Goal: Task Accomplishment & Management: Complete application form

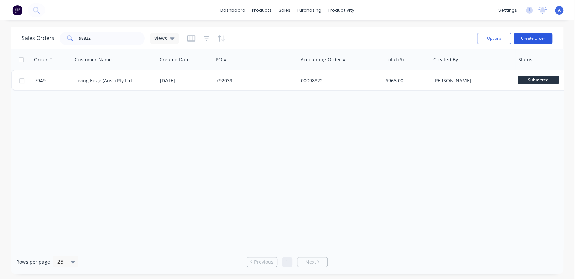
click at [529, 38] on button "Create order" at bounding box center [533, 38] width 39 height 11
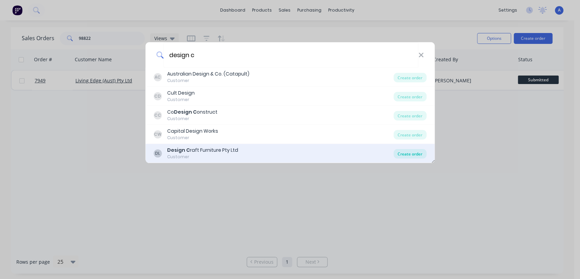
type input "design c"
click at [414, 155] on div "Create order" at bounding box center [409, 154] width 33 height 10
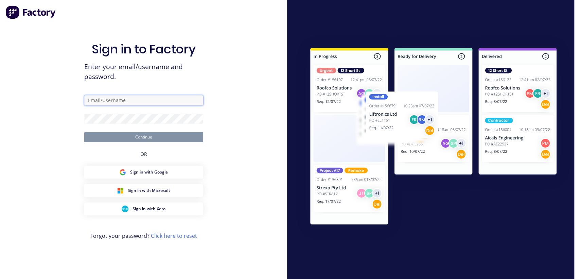
type input "[PERSON_NAME][EMAIL_ADDRESS][DOMAIN_NAME]"
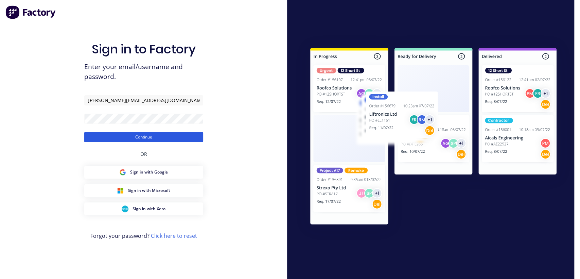
click at [133, 137] on button "Continue" at bounding box center [143, 137] width 119 height 10
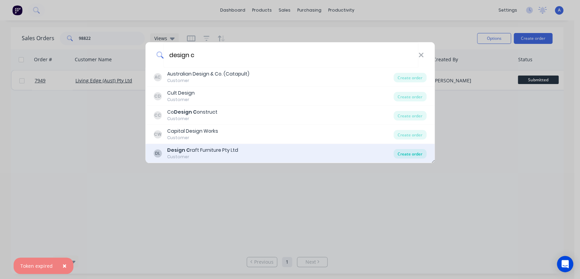
click at [418, 154] on div "Create order" at bounding box center [409, 154] width 33 height 10
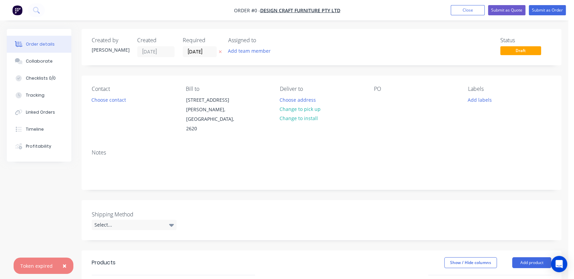
click at [62, 262] on span "×" at bounding box center [64, 266] width 4 height 10
click at [210, 53] on input "[DATE]" at bounding box center [199, 52] width 33 height 10
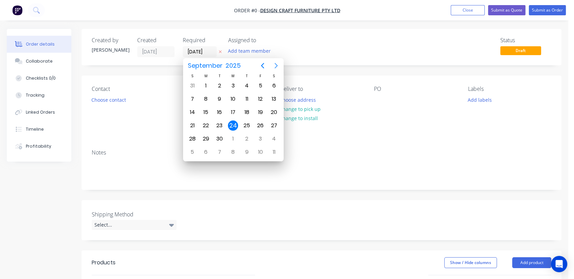
click at [274, 67] on icon "Next page" at bounding box center [276, 65] width 8 height 8
click at [231, 137] on div "31" at bounding box center [233, 138] width 10 height 10
type input "[DATE]"
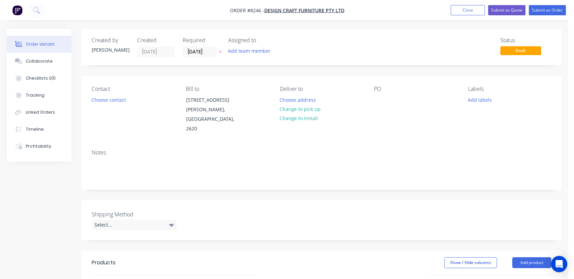
click at [90, 159] on div "Notes" at bounding box center [322, 167] width 480 height 46
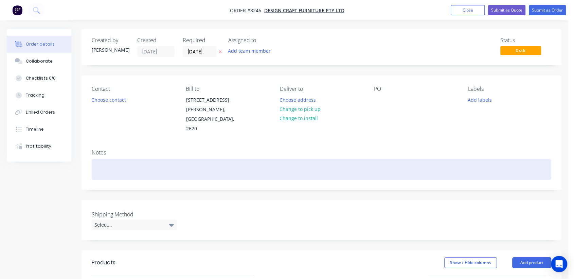
click at [113, 159] on div at bounding box center [322, 169] width 460 height 21
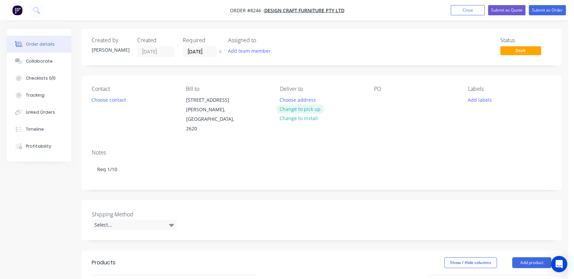
click at [308, 108] on button "Change to pick up" at bounding box center [300, 108] width 48 height 9
click at [376, 98] on div at bounding box center [379, 100] width 11 height 10
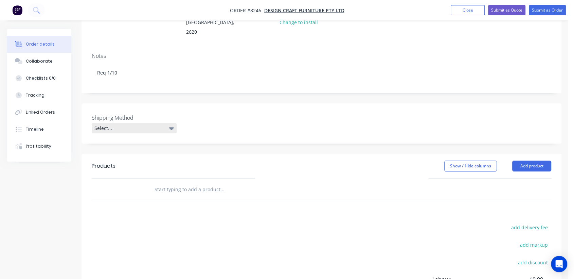
scroll to position [113, 0]
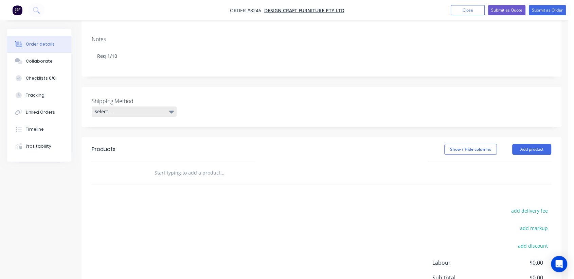
click at [120, 106] on div "Select..." at bounding box center [134, 111] width 85 height 10
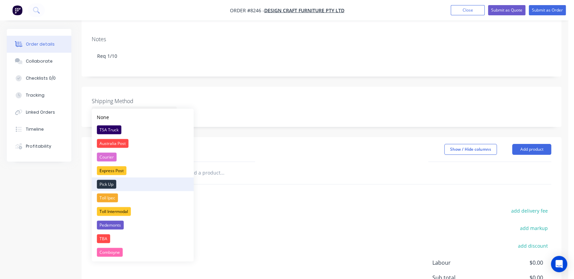
click at [113, 183] on div "Pick Up" at bounding box center [106, 183] width 19 height 9
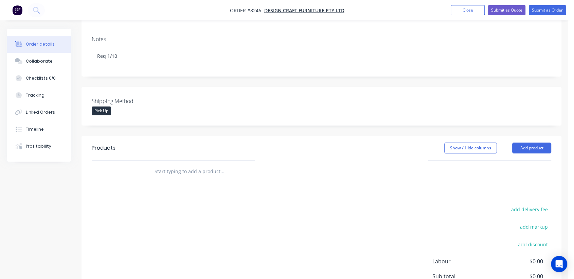
click at [209, 164] on input "text" at bounding box center [222, 171] width 136 height 14
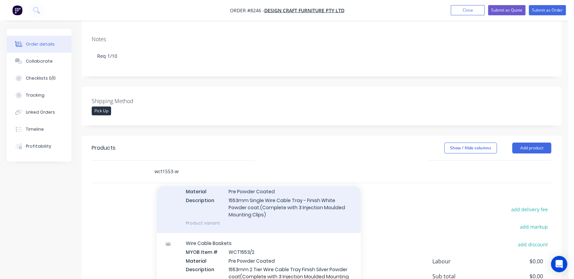
type input "wct1553-w"
click at [258, 201] on div "Wire Cable Baskets MYOB Item # WCT1553-W Material Pre Powder Coated Description…" at bounding box center [259, 198] width 204 height 69
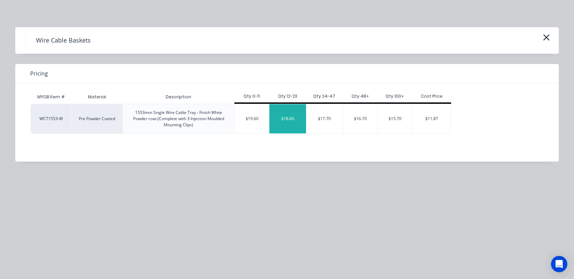
click at [294, 117] on div "$18.60" at bounding box center [287, 118] width 37 height 29
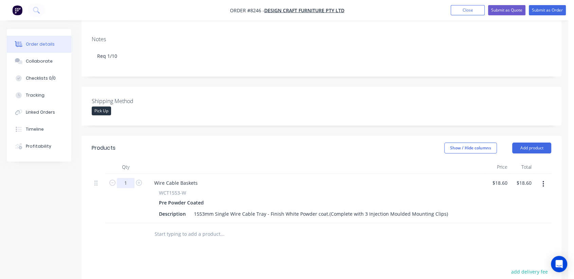
click at [128, 178] on input "1" at bounding box center [126, 183] width 18 height 10
type input "12"
type input "$223.20"
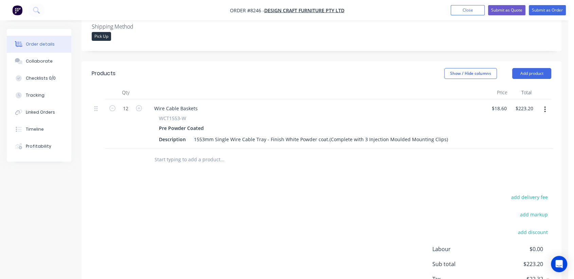
scroll to position [189, 0]
click at [46, 61] on div "Collaborate" at bounding box center [39, 61] width 27 height 6
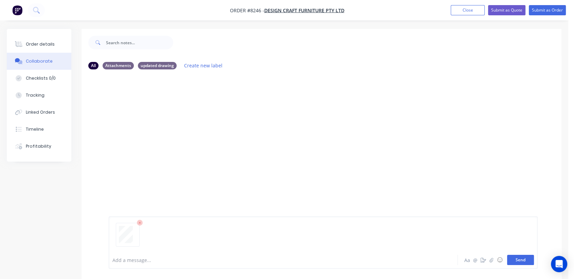
click at [514, 257] on button "Send" at bounding box center [520, 259] width 27 height 10
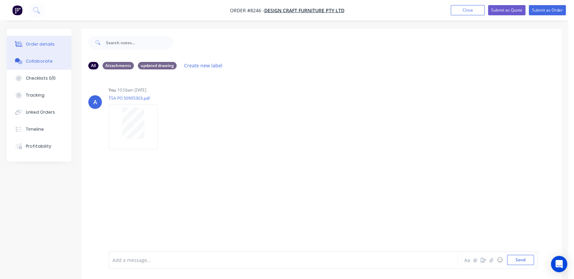
click at [40, 44] on div "Order details" at bounding box center [40, 44] width 29 height 6
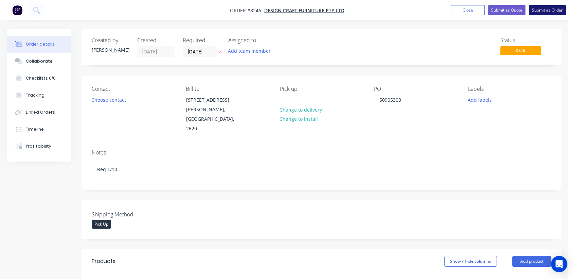
click at [542, 12] on button "Submit as Order" at bounding box center [547, 10] width 37 height 10
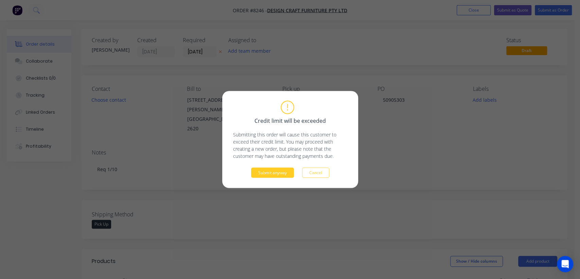
click at [276, 171] on button "Submit anyway" at bounding box center [272, 172] width 43 height 10
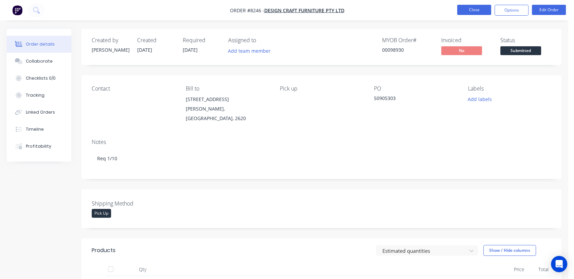
click at [466, 7] on button "Close" at bounding box center [474, 10] width 34 height 10
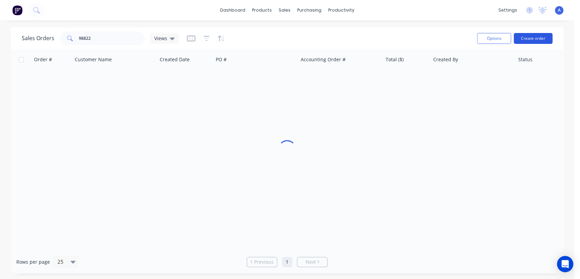
click at [536, 38] on button "Create order" at bounding box center [533, 38] width 39 height 11
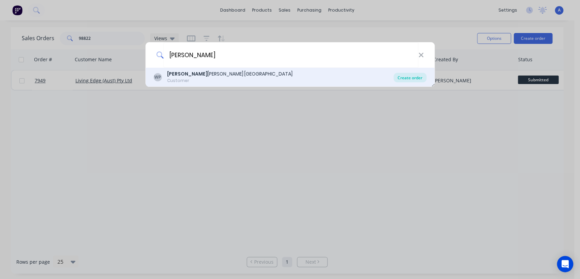
type input "[PERSON_NAME]"
click at [406, 76] on div "Create order" at bounding box center [409, 78] width 33 height 10
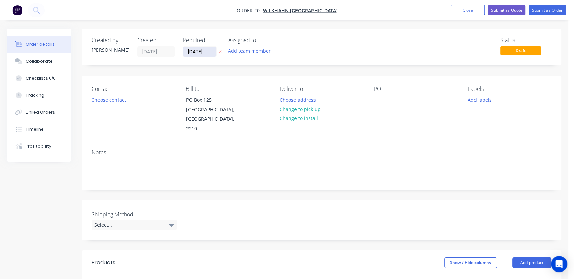
click at [208, 48] on input "[DATE]" at bounding box center [199, 52] width 33 height 10
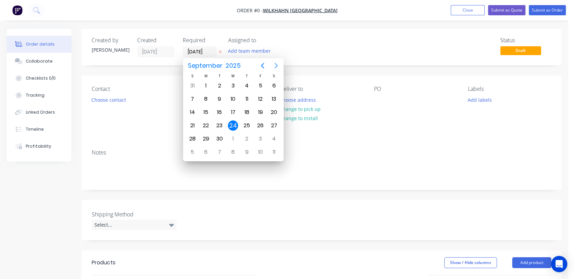
click at [276, 62] on icon "Next page" at bounding box center [276, 65] width 8 height 8
click at [234, 135] on div "31" at bounding box center [233, 138] width 10 height 10
type input "[DATE]"
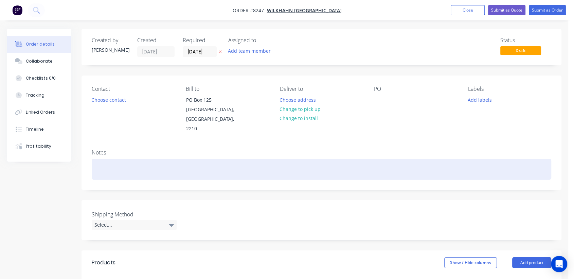
click at [111, 159] on div at bounding box center [322, 169] width 460 height 21
click at [238, 162] on div "Req 7/10 - Available for collection when delivering next" at bounding box center [322, 169] width 460 height 21
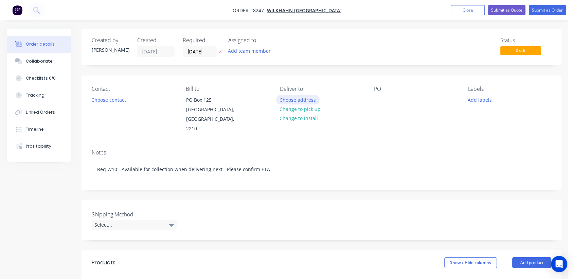
click at [308, 97] on button "Choose address" at bounding box center [297, 99] width 43 height 9
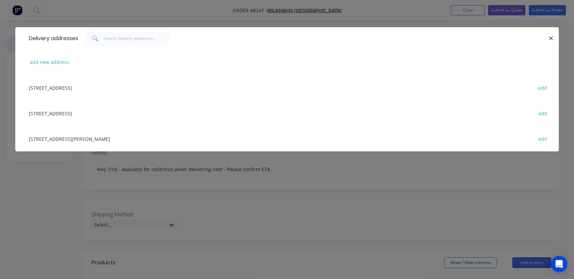
click at [113, 110] on div "[STREET_ADDRESS] edit" at bounding box center [286, 112] width 523 height 25
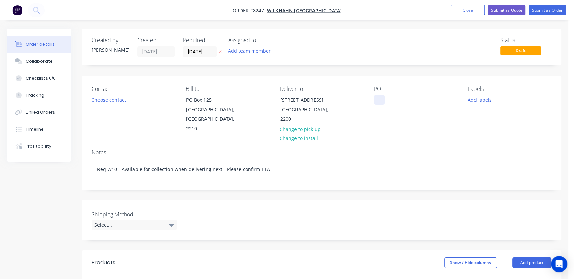
drag, startPoint x: 388, startPoint y: 96, endPoint x: 383, endPoint y: 96, distance: 4.8
click at [388, 96] on div "PO" at bounding box center [415, 110] width 83 height 48
click at [380, 96] on div at bounding box center [379, 100] width 11 height 10
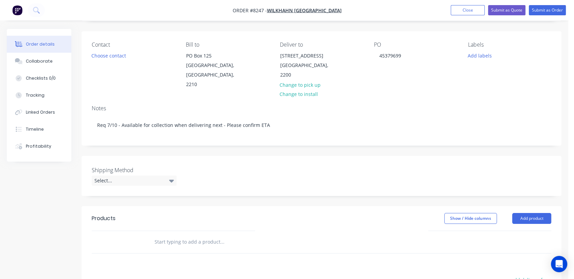
scroll to position [113, 0]
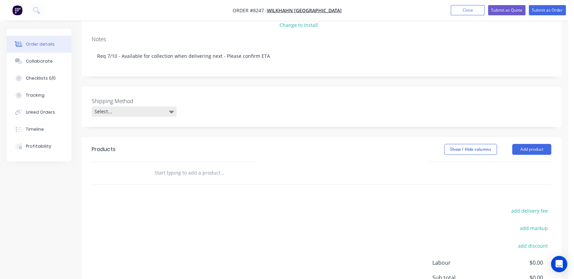
click at [129, 106] on div "Select..." at bounding box center [134, 111] width 85 height 10
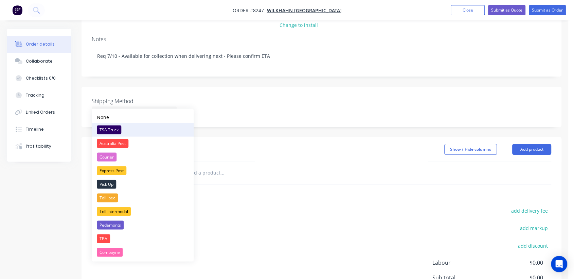
click at [114, 128] on div "TSA Truck" at bounding box center [109, 129] width 24 height 9
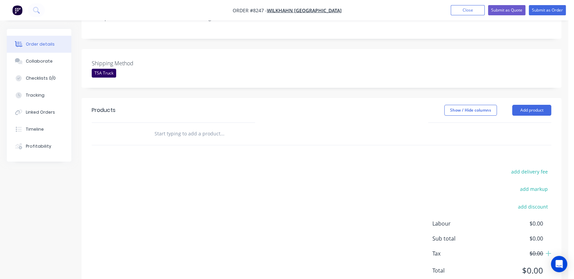
scroll to position [166, 0]
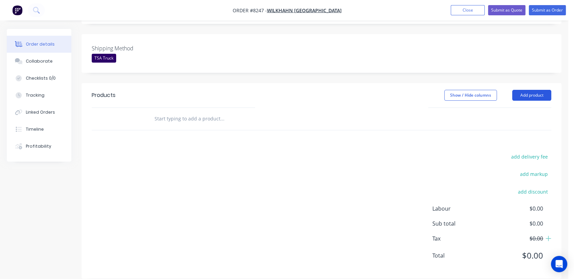
click at [532, 90] on button "Add product" at bounding box center [531, 95] width 39 height 11
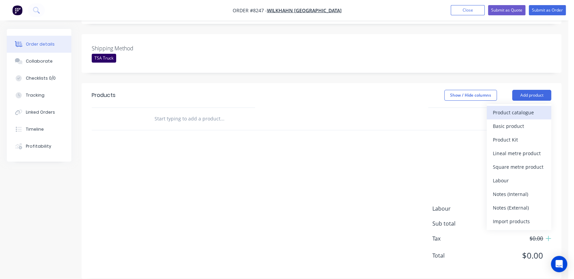
click at [496, 107] on div "Product catalogue" at bounding box center [519, 112] width 52 height 10
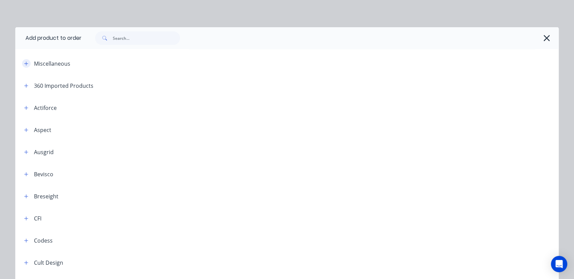
click at [25, 63] on icon "button" at bounding box center [26, 63] width 4 height 5
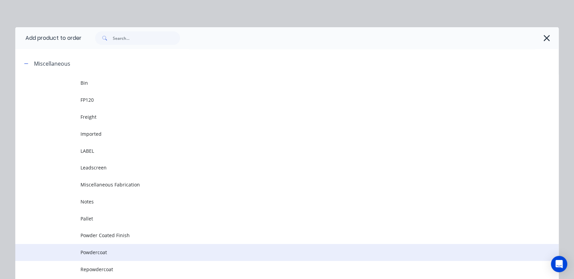
click at [117, 250] on span "Powdercoat" at bounding box center [271, 251] width 382 height 7
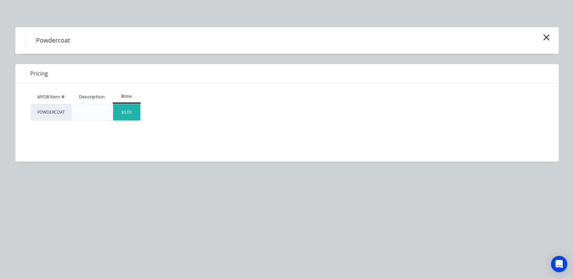
click at [133, 113] on div "$0.00" at bounding box center [127, 112] width 28 height 16
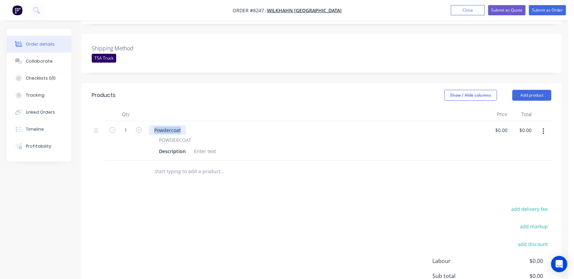
drag, startPoint x: 179, startPoint y: 120, endPoint x: 152, endPoint y: 115, distance: 28.0
click at [152, 125] on div "Powdercoat" at bounding box center [167, 130] width 37 height 10
click at [207, 146] on div at bounding box center [205, 151] width 28 height 10
paste div
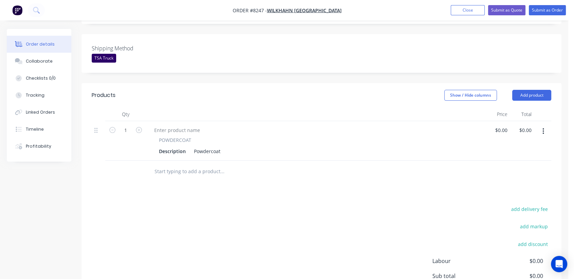
drag, startPoint x: 544, startPoint y: 121, endPoint x: 538, endPoint y: 125, distance: 6.9
click at [543, 127] on icon "button" at bounding box center [543, 130] width 2 height 7
click at [521, 158] on div "Duplicate" at bounding box center [519, 163] width 52 height 10
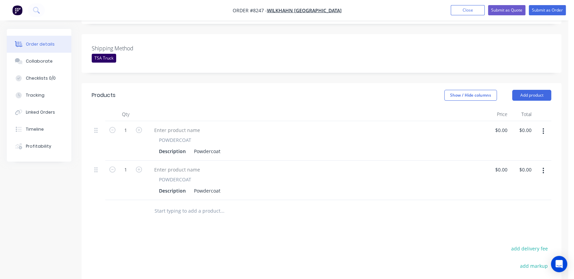
click at [542, 125] on button "button" at bounding box center [543, 131] width 16 height 12
click at [526, 158] on div "Duplicate" at bounding box center [519, 163] width 52 height 10
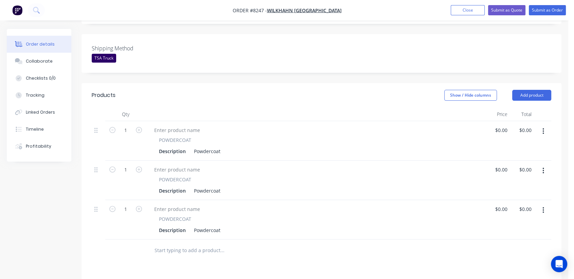
click at [541, 125] on button "button" at bounding box center [543, 131] width 16 height 12
click at [524, 158] on div "Duplicate" at bounding box center [519, 163] width 52 height 10
click at [540, 125] on button "button" at bounding box center [543, 131] width 16 height 12
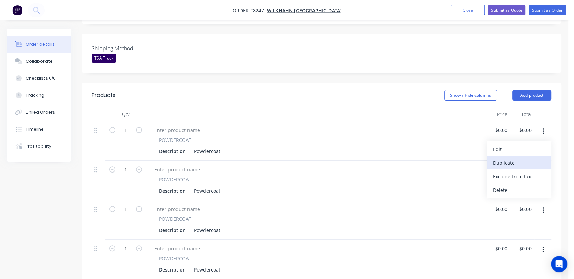
click at [519, 158] on div "Duplicate" at bounding box center [519, 163] width 52 height 10
click at [543, 127] on icon "button" at bounding box center [543, 130] width 2 height 7
click at [515, 158] on div "Duplicate" at bounding box center [519, 163] width 52 height 10
click at [545, 125] on button "button" at bounding box center [543, 131] width 16 height 12
click at [521, 158] on div "Duplicate" at bounding box center [519, 163] width 52 height 10
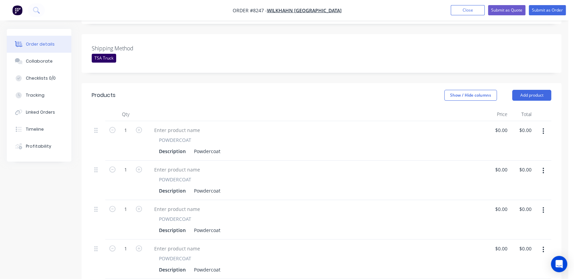
click at [544, 125] on button "button" at bounding box center [543, 131] width 16 height 12
click at [523, 158] on div "Duplicate" at bounding box center [519, 163] width 52 height 10
click at [128, 125] on input "1" at bounding box center [126, 130] width 18 height 10
type input "2"
click at [220, 146] on div "Powdercoat" at bounding box center [207, 151] width 32 height 10
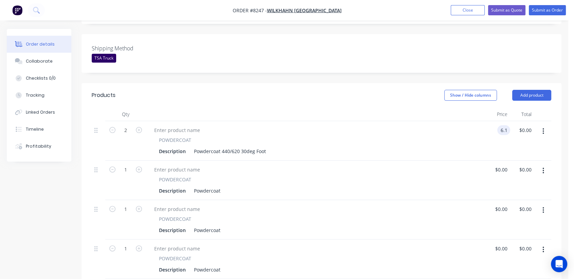
type input "$6.10"
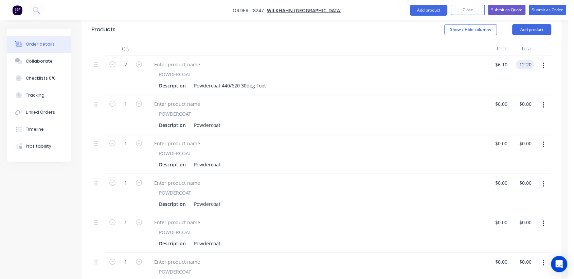
scroll to position [241, 0]
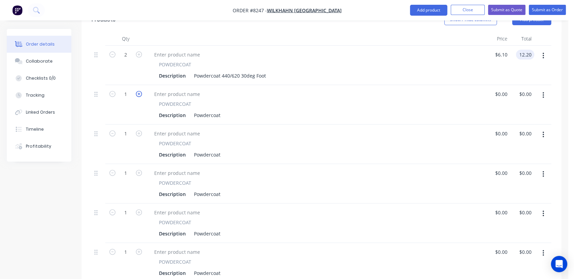
type input "$12.20"
click at [140, 91] on icon "button" at bounding box center [139, 94] width 6 height 6
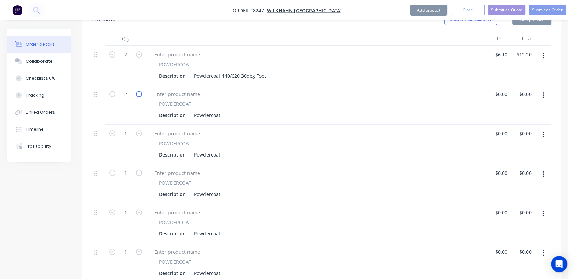
click at [140, 91] on icon "button" at bounding box center [139, 94] width 6 height 6
type input "4"
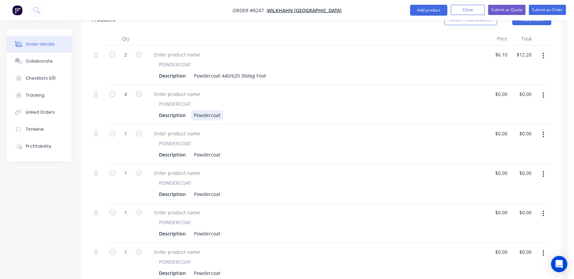
click at [221, 110] on div "Powdercoat" at bounding box center [207, 115] width 32 height 10
type input "$8.70"
type input "$34.80"
click at [138, 130] on icon "button" at bounding box center [139, 133] width 6 height 6
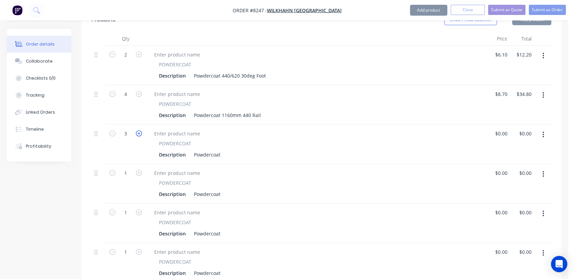
click at [138, 130] on icon "button" at bounding box center [139, 133] width 6 height 6
type input "4"
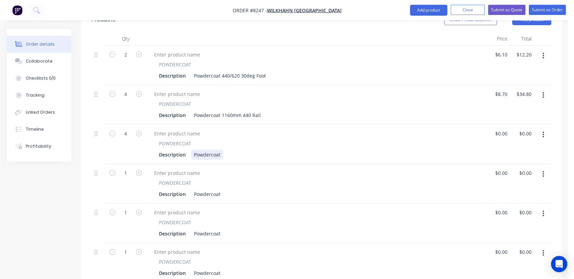
click at [220, 149] on div "Powdercoat" at bounding box center [207, 154] width 32 height 10
type input "$2.97"
type input "$11.88"
click at [135, 168] on button "button" at bounding box center [138, 171] width 9 height 7
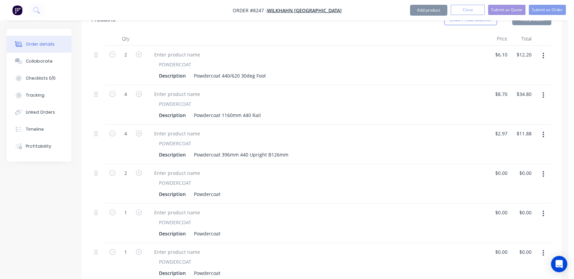
type input "2"
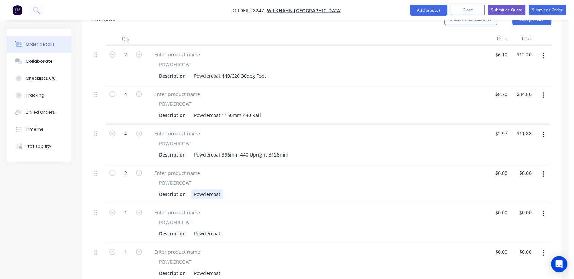
drag, startPoint x: 220, startPoint y: 185, endPoint x: 225, endPoint y: 189, distance: 6.3
click at [220, 189] on div "Powdercoat" at bounding box center [207, 194] width 32 height 10
type input "$1.55"
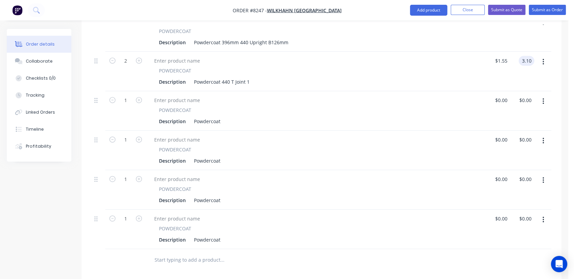
scroll to position [354, 0]
type input "$3.10"
click at [140, 96] on icon "button" at bounding box center [139, 99] width 6 height 6
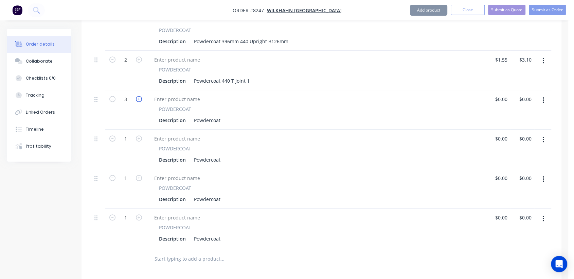
type input "4"
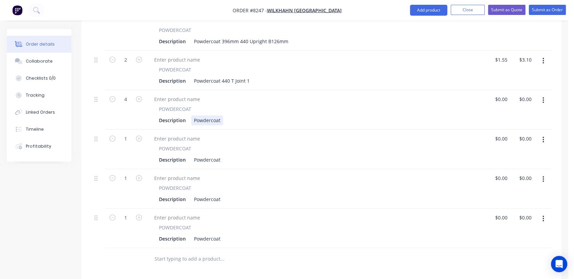
drag, startPoint x: 221, startPoint y: 109, endPoint x: 225, endPoint y: 110, distance: 3.4
click at [221, 115] on div "Powdercoat" at bounding box center [207, 120] width 32 height 10
type input "$2.36"
type input "$9.44"
click at [138, 135] on icon "button" at bounding box center [139, 138] width 6 height 6
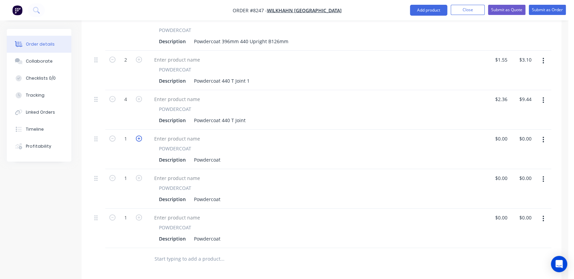
type input "2"
click at [220, 155] on div "Powdercoat" at bounding box center [207, 160] width 32 height 10
type input "$2.10"
type input "$4.20"
click at [139, 175] on icon "button" at bounding box center [139, 178] width 6 height 6
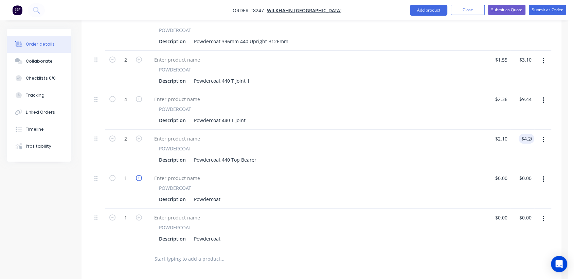
type input "2"
click at [219, 194] on div "Powdercoat" at bounding box center [207, 199] width 32 height 10
type input "$1.70"
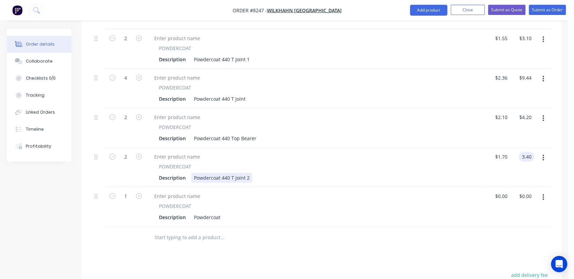
scroll to position [430, 0]
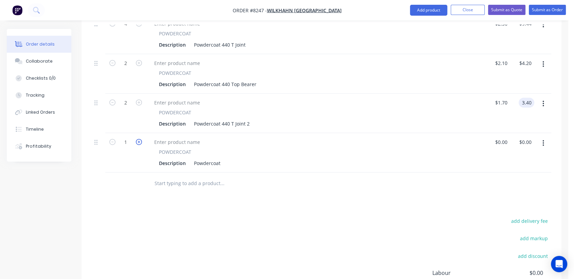
type input "$3.40"
click at [139, 139] on icon "button" at bounding box center [139, 142] width 6 height 6
type input "2"
click at [221, 158] on div "Powdercoat" at bounding box center [207, 163] width 32 height 10
type input "$9.03"
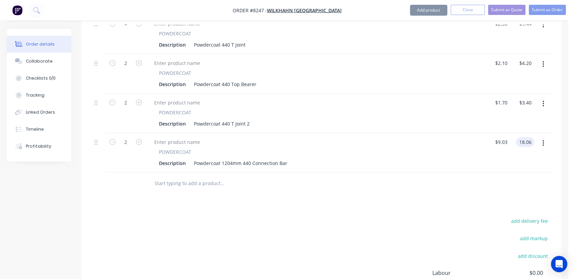
type input "$18.06"
click at [186, 176] on input "text" at bounding box center [222, 183] width 136 height 14
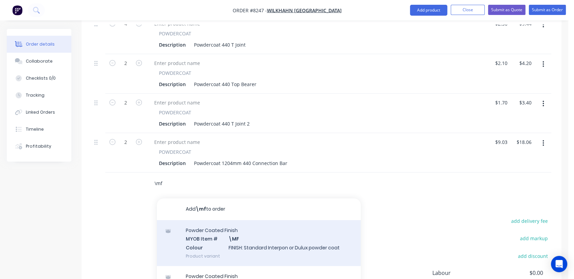
type input "\mf"
click at [256, 234] on div "Powder Coated Finish MYOB Item # \MF Colour FINISH: Standard Interpon or Dulux …" at bounding box center [259, 243] width 204 height 46
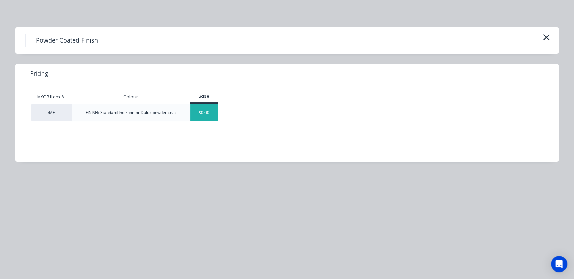
click at [197, 109] on div "$0.00" at bounding box center [204, 112] width 28 height 17
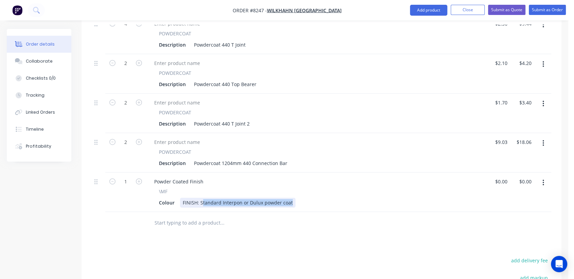
drag, startPoint x: 201, startPoint y: 192, endPoint x: 297, endPoint y: 208, distance: 97.8
click at [297, 208] on div "Qty Price Total 2 POWDERCOAT Description Powdercoat 440/620 30deg Foot $6.10 $6…" at bounding box center [322, 38] width 480 height 390
drag, startPoint x: 198, startPoint y: 190, endPoint x: 330, endPoint y: 212, distance: 134.1
click at [330, 212] on div "Qty Price Total 2 POWDERCOAT Description Powdercoat 440/620 30deg Foot $6.10 $6…" at bounding box center [322, 38] width 480 height 390
type input "$0.00"
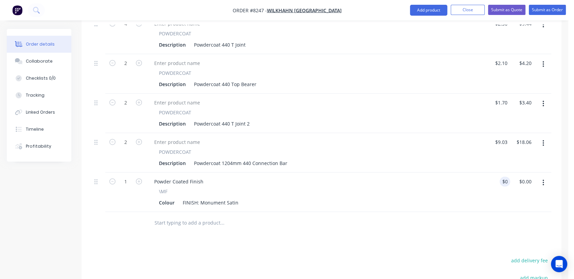
click at [199, 216] on input "text" at bounding box center [222, 223] width 136 height 14
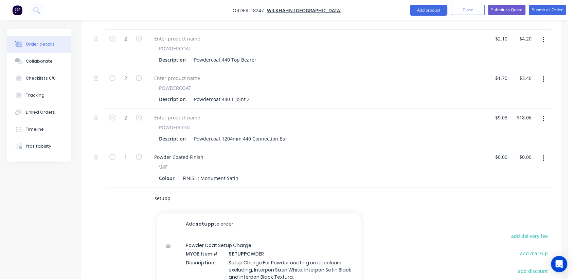
scroll to position [505, 0]
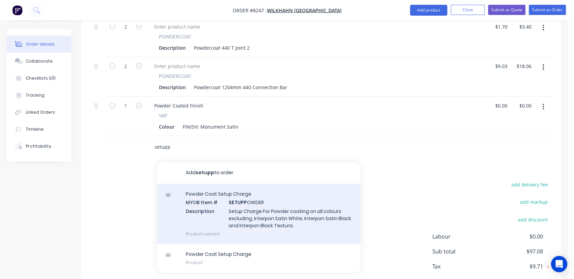
type input "setupp"
click at [250, 198] on div "Powder Coat Setup Charge MYOB Item # SETUPP OWDER Description Setup Charge For …" at bounding box center [259, 213] width 204 height 60
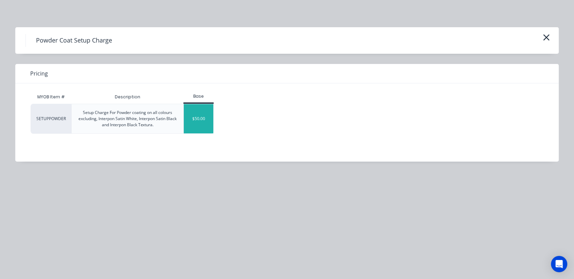
click at [202, 124] on div "$50.00" at bounding box center [199, 118] width 30 height 29
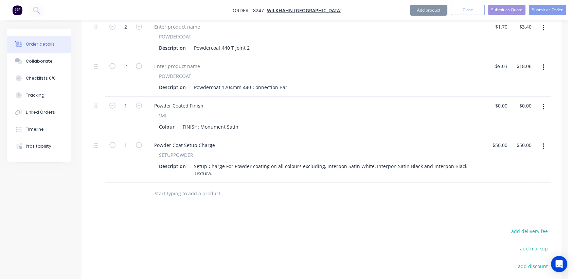
click at [204, 186] on input "text" at bounding box center [222, 193] width 136 height 14
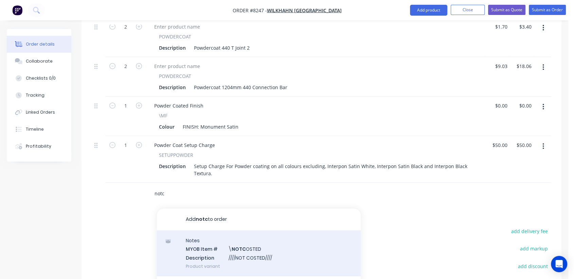
type input "notc"
click at [237, 243] on div "Notes MYOB Item # \ NOTC OSTED Description ////NOT COSTED//// Product variant" at bounding box center [259, 253] width 204 height 46
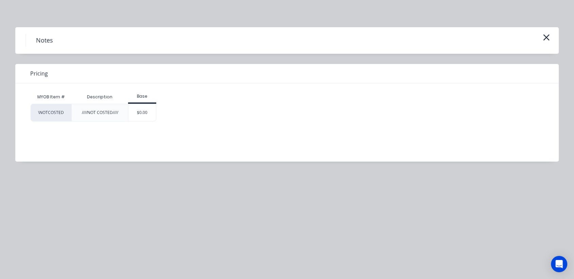
click at [153, 112] on div "$0.00" at bounding box center [142, 112] width 28 height 17
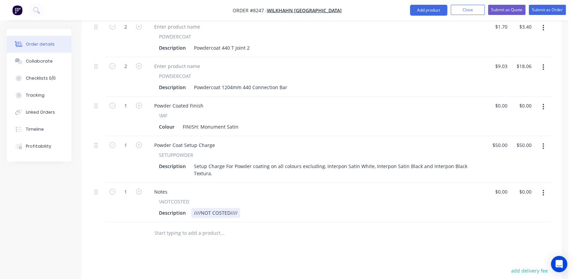
click at [237, 208] on div "////NOT COSTED////" at bounding box center [215, 213] width 49 height 10
type input "$0.00"
click at [53, 60] on button "Collaborate" at bounding box center [39, 61] width 65 height 17
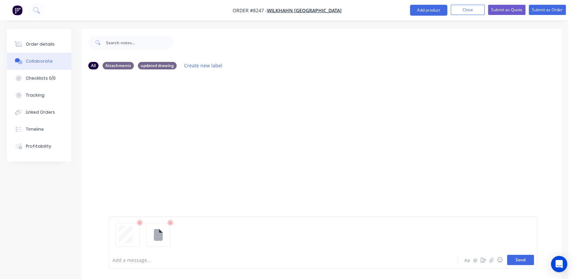
click at [529, 258] on button "Send" at bounding box center [520, 259] width 27 height 10
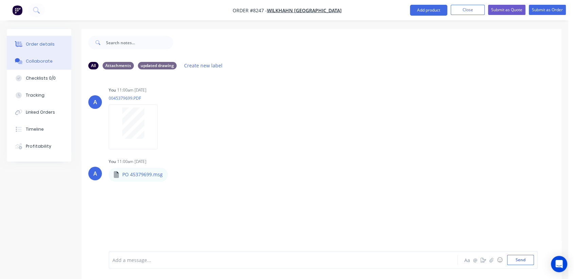
click at [49, 46] on div "Order details" at bounding box center [40, 44] width 29 height 6
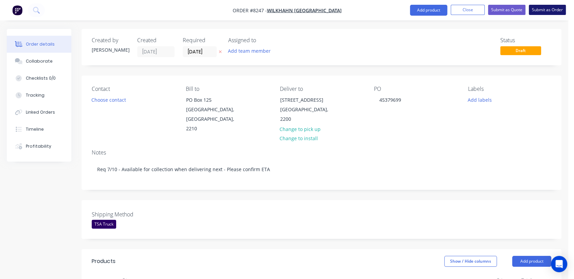
click at [550, 10] on button "Submit as Order" at bounding box center [547, 10] width 37 height 10
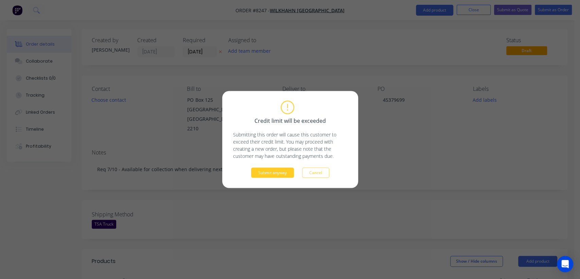
click at [276, 172] on button "Submit anyway" at bounding box center [272, 172] width 43 height 10
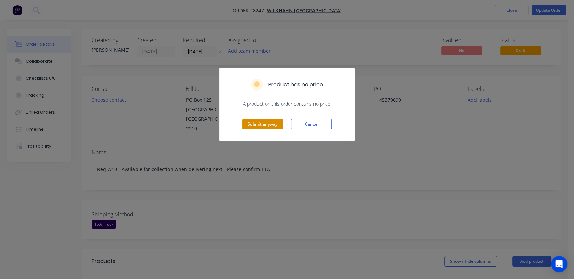
click at [268, 123] on button "Submit anyway" at bounding box center [262, 124] width 41 height 10
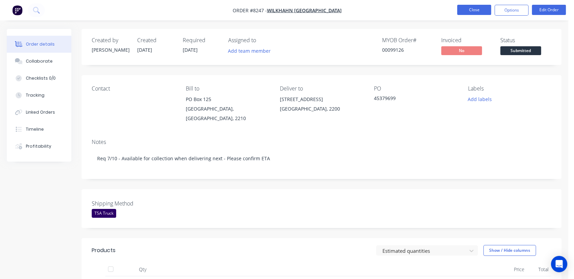
click at [478, 7] on button "Close" at bounding box center [474, 10] width 34 height 10
